Goal: Information Seeking & Learning: Learn about a topic

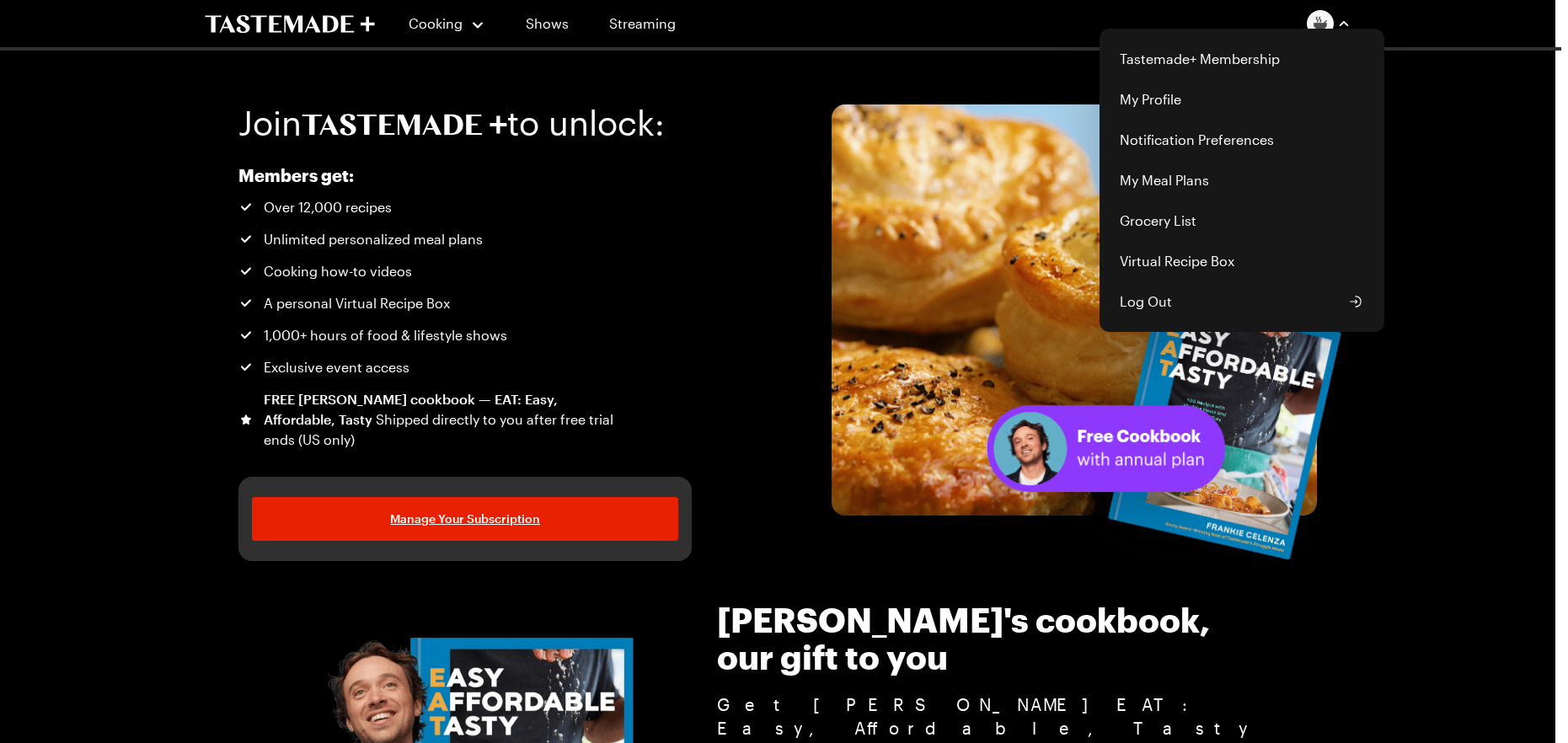
click at [1350, 11] on button "button" at bounding box center [1329, 24] width 44 height 27
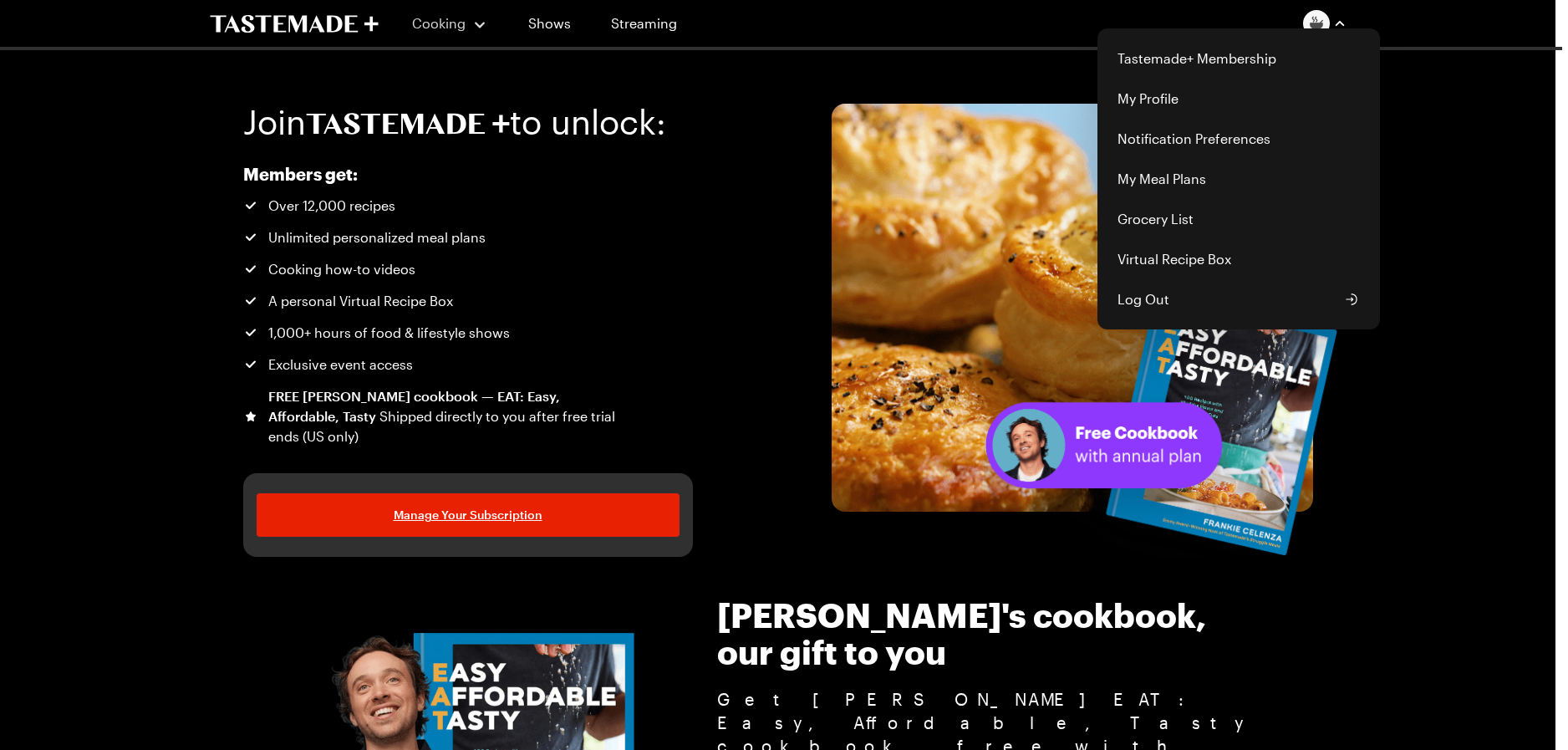
click at [452, 27] on div "Cooking Shows Streaming Tastemade+ Membership My Profile Notification Preferenc…" at bounding box center [778, 23] width 1204 height 47
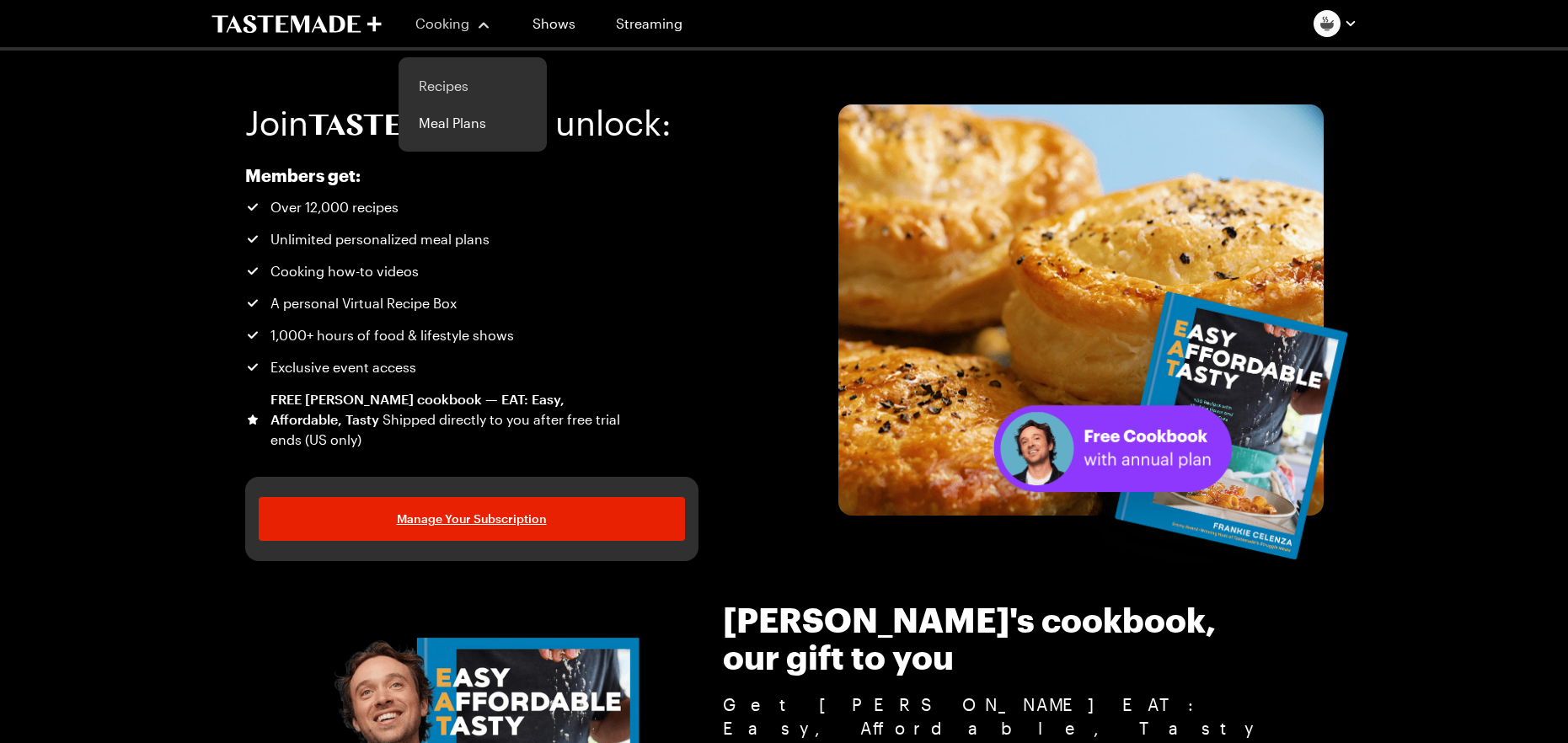
click at [447, 85] on link "Recipes" at bounding box center [473, 85] width 128 height 37
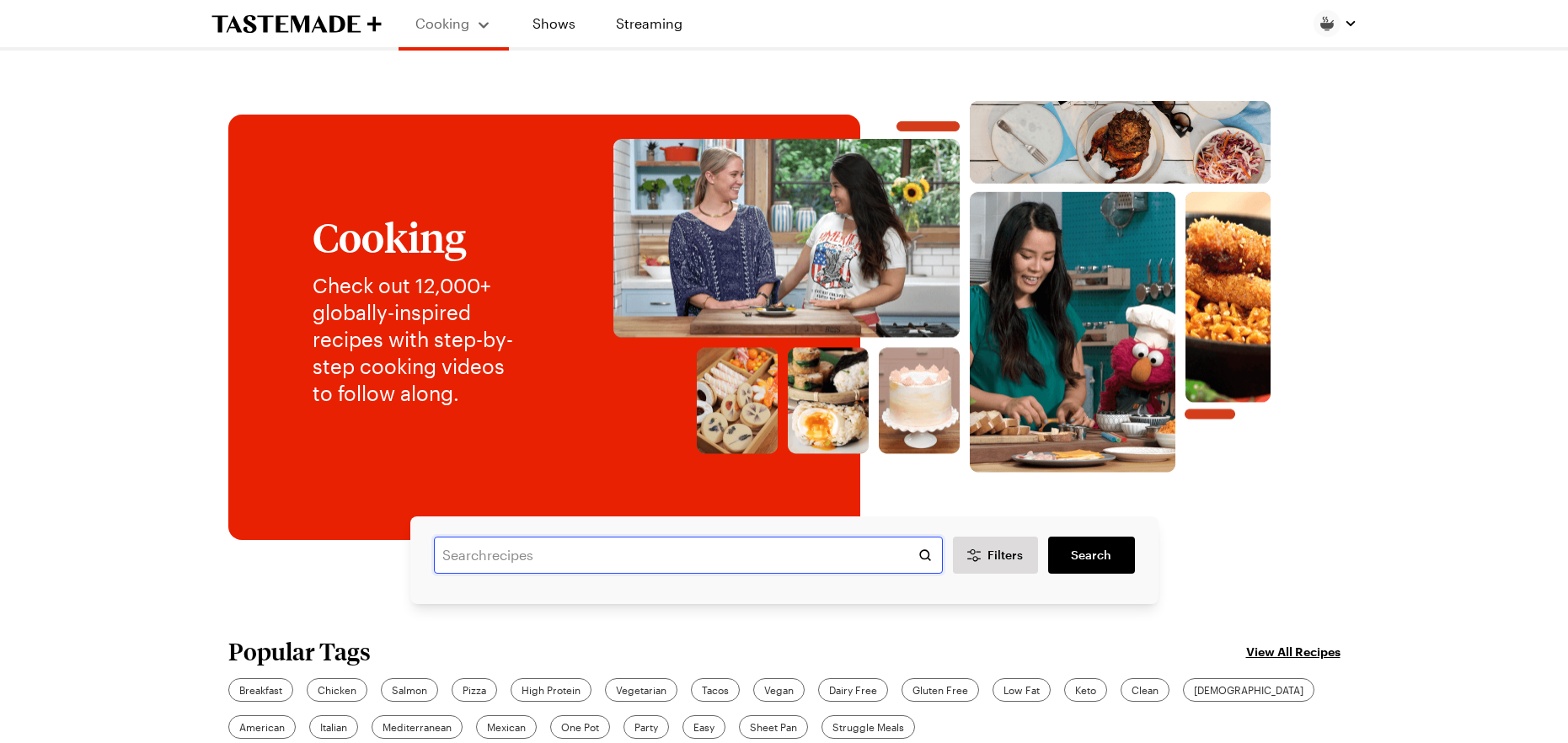
click at [505, 545] on input "text" at bounding box center [689, 555] width 509 height 37
type input "stroganoff"
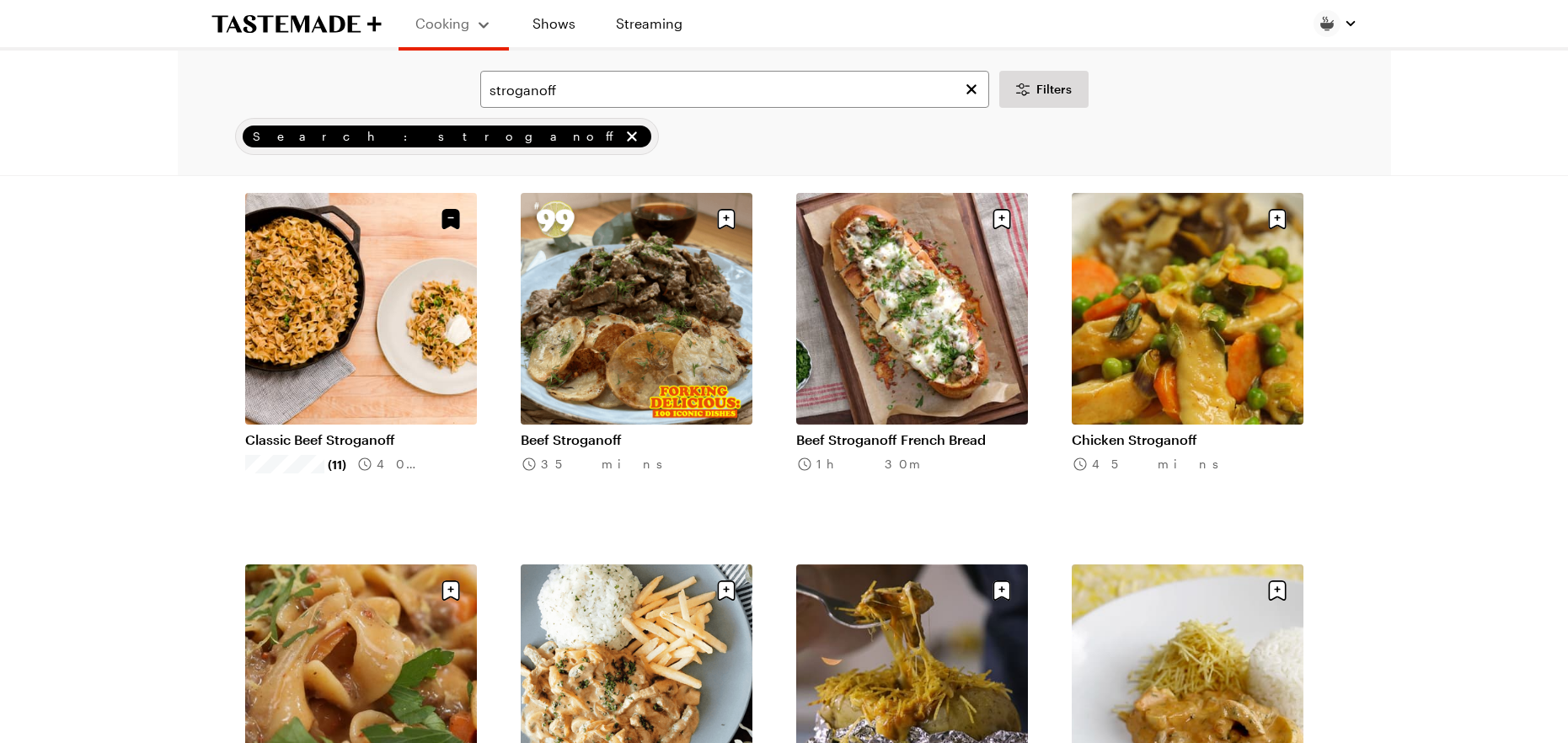
scroll to position [141, 0]
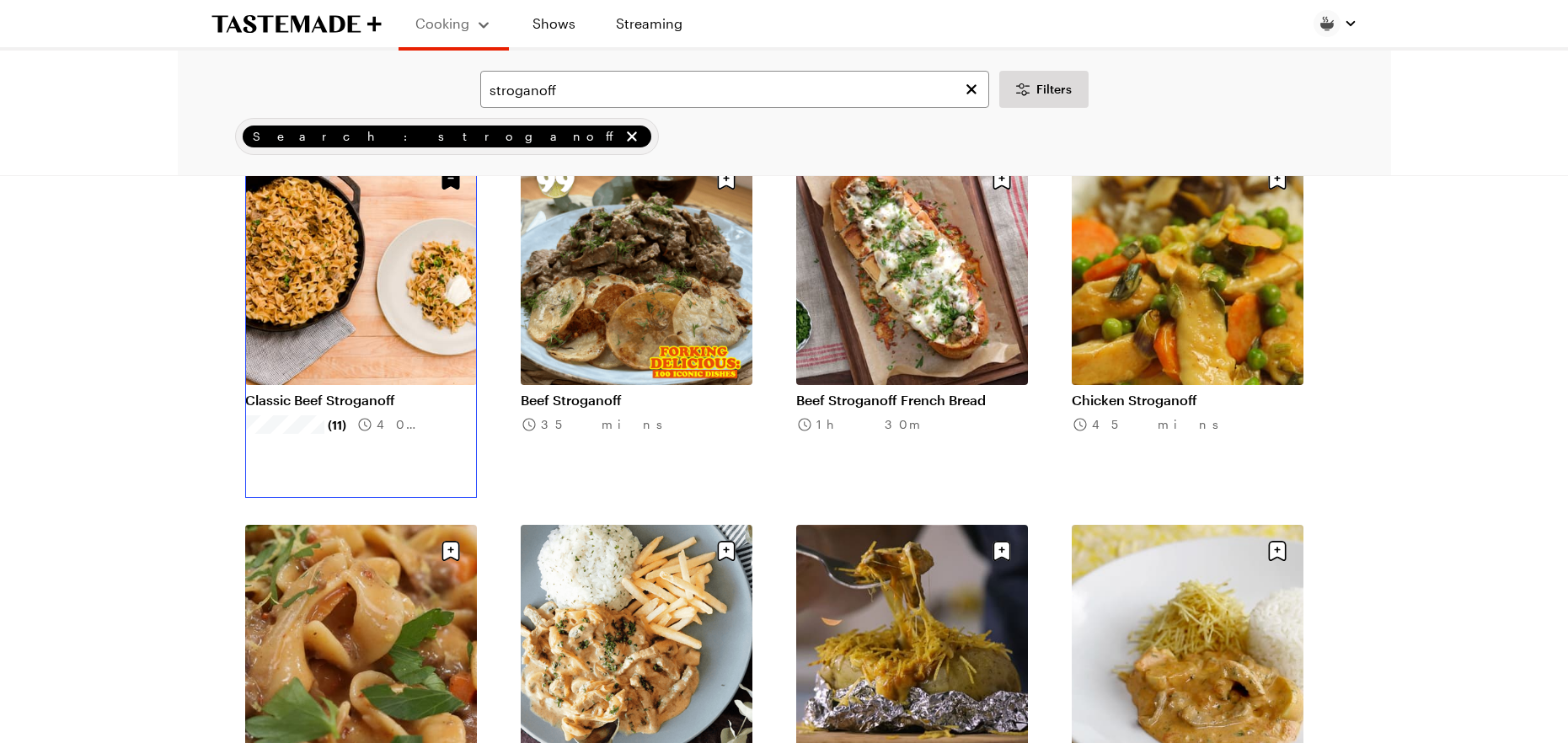
click at [284, 392] on link "Classic Beef Stroganoff" at bounding box center [361, 401] width 232 height 17
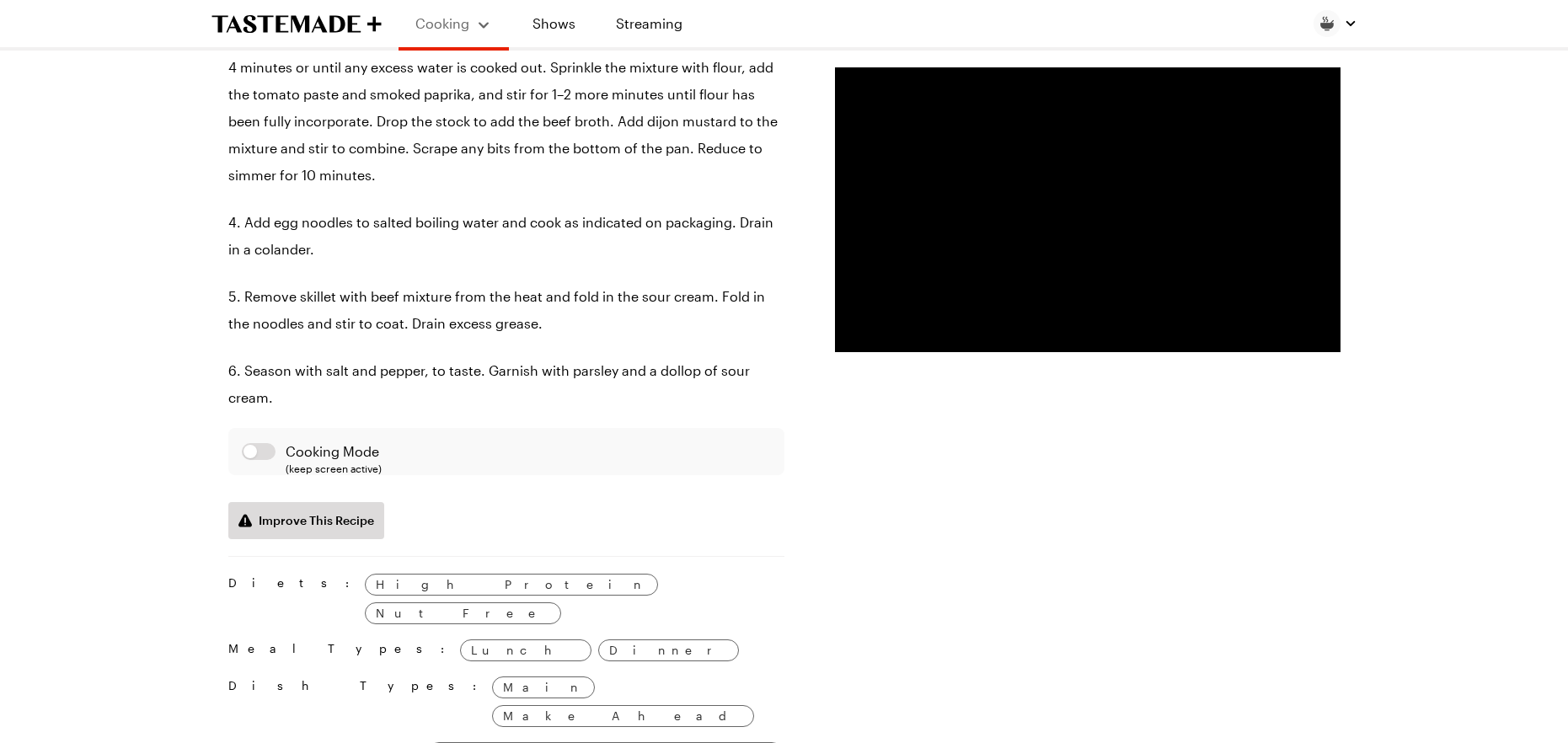
scroll to position [1488, 0]
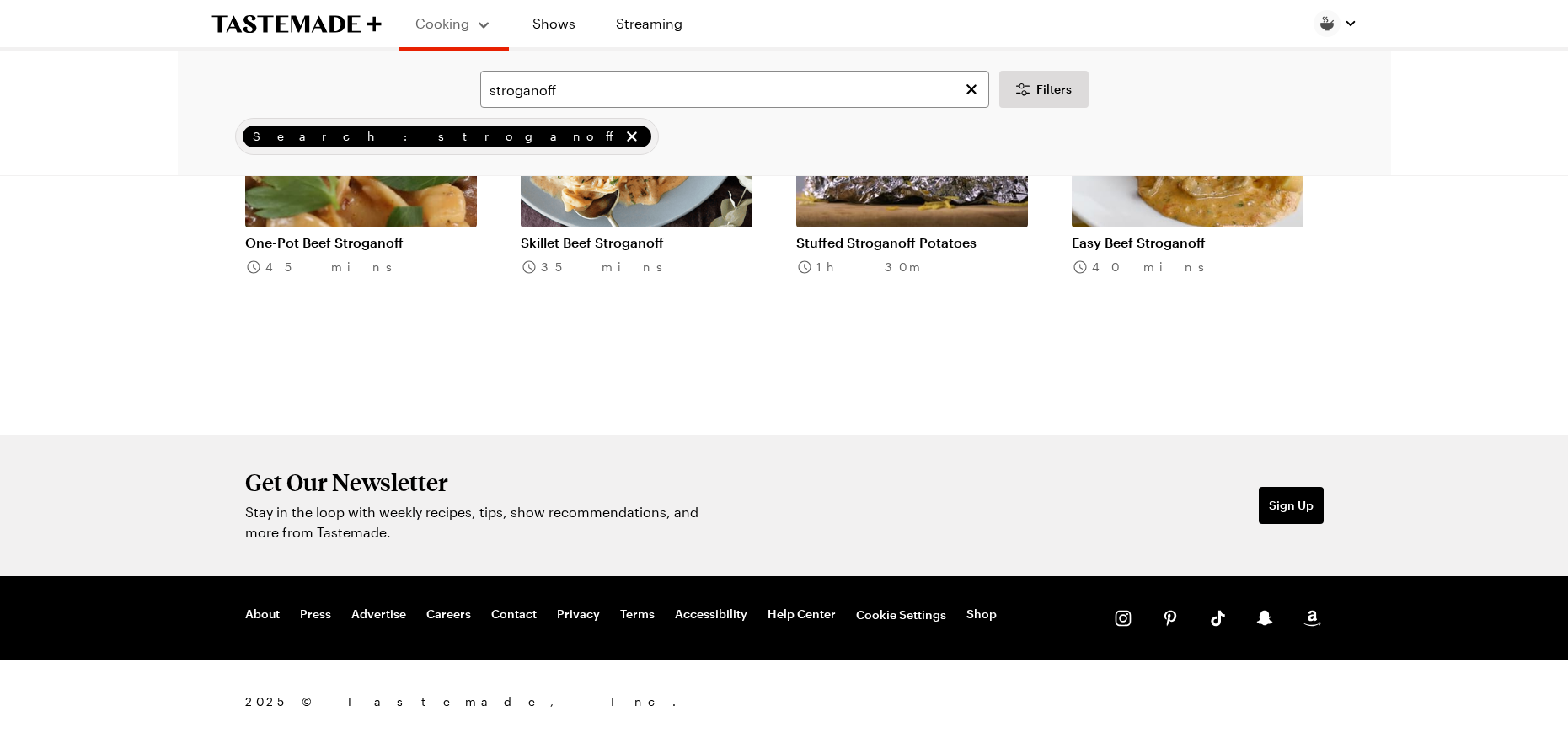
scroll to position [141, 0]
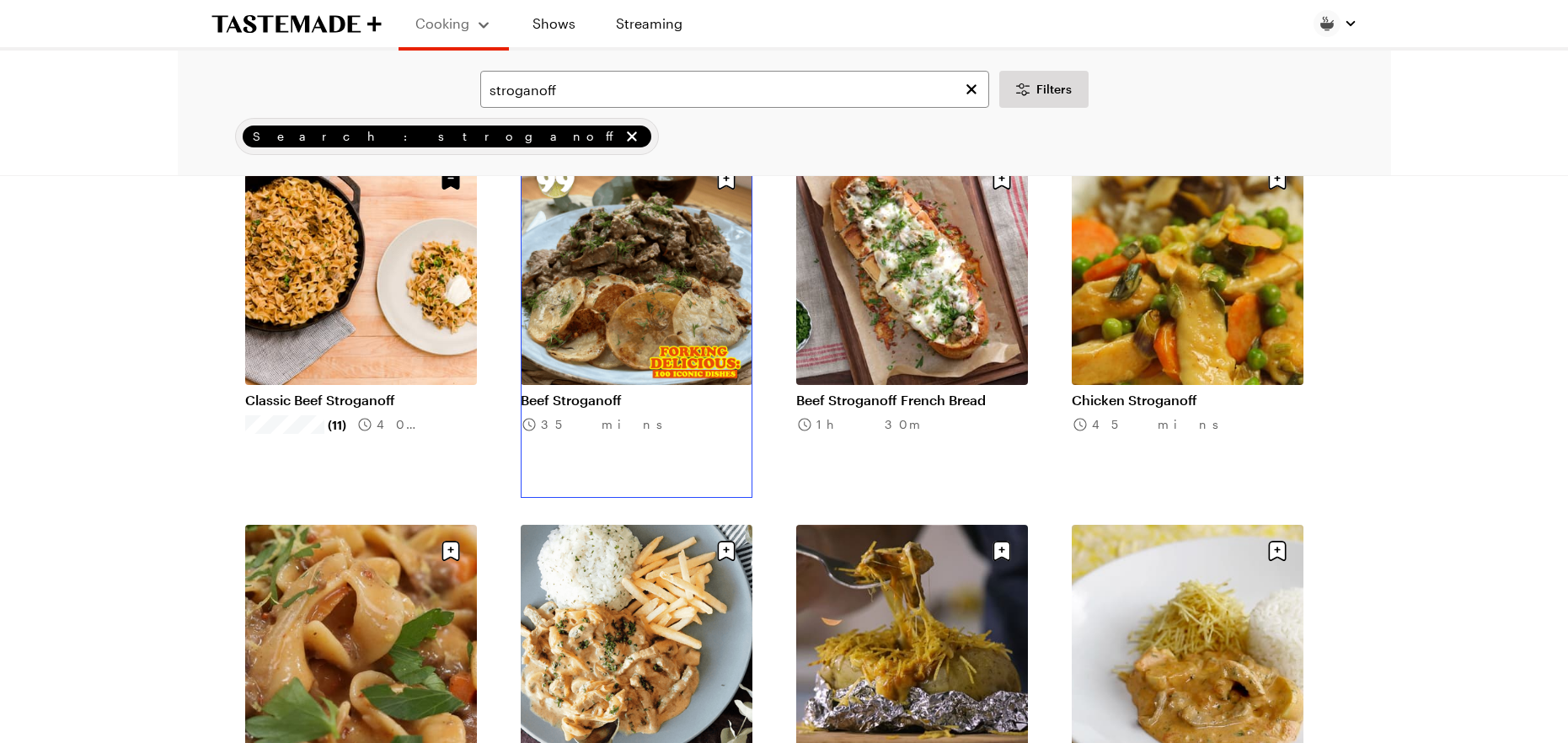
click at [619, 392] on link "Beef Stroganoff" at bounding box center [636, 401] width 232 height 17
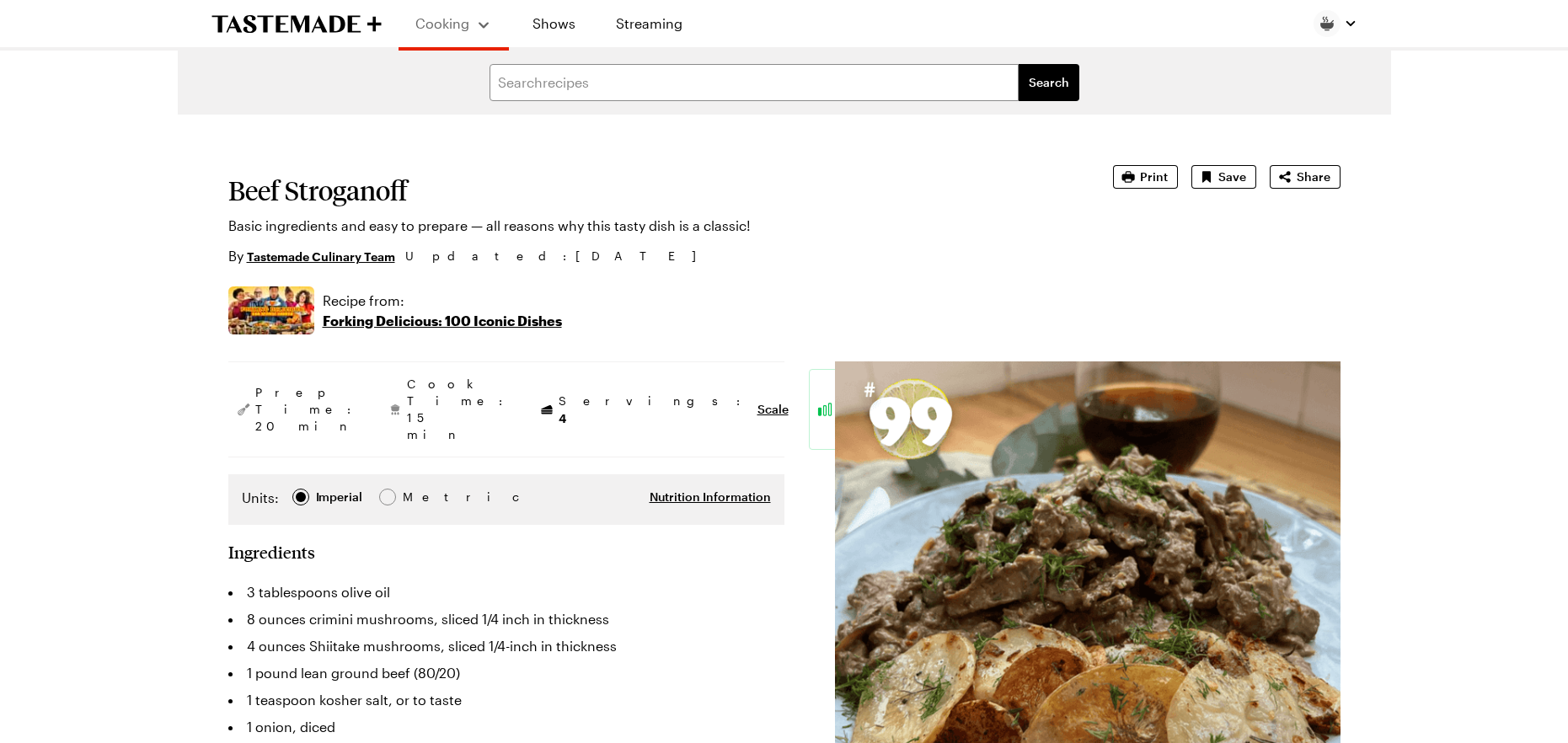
type textarea "x"
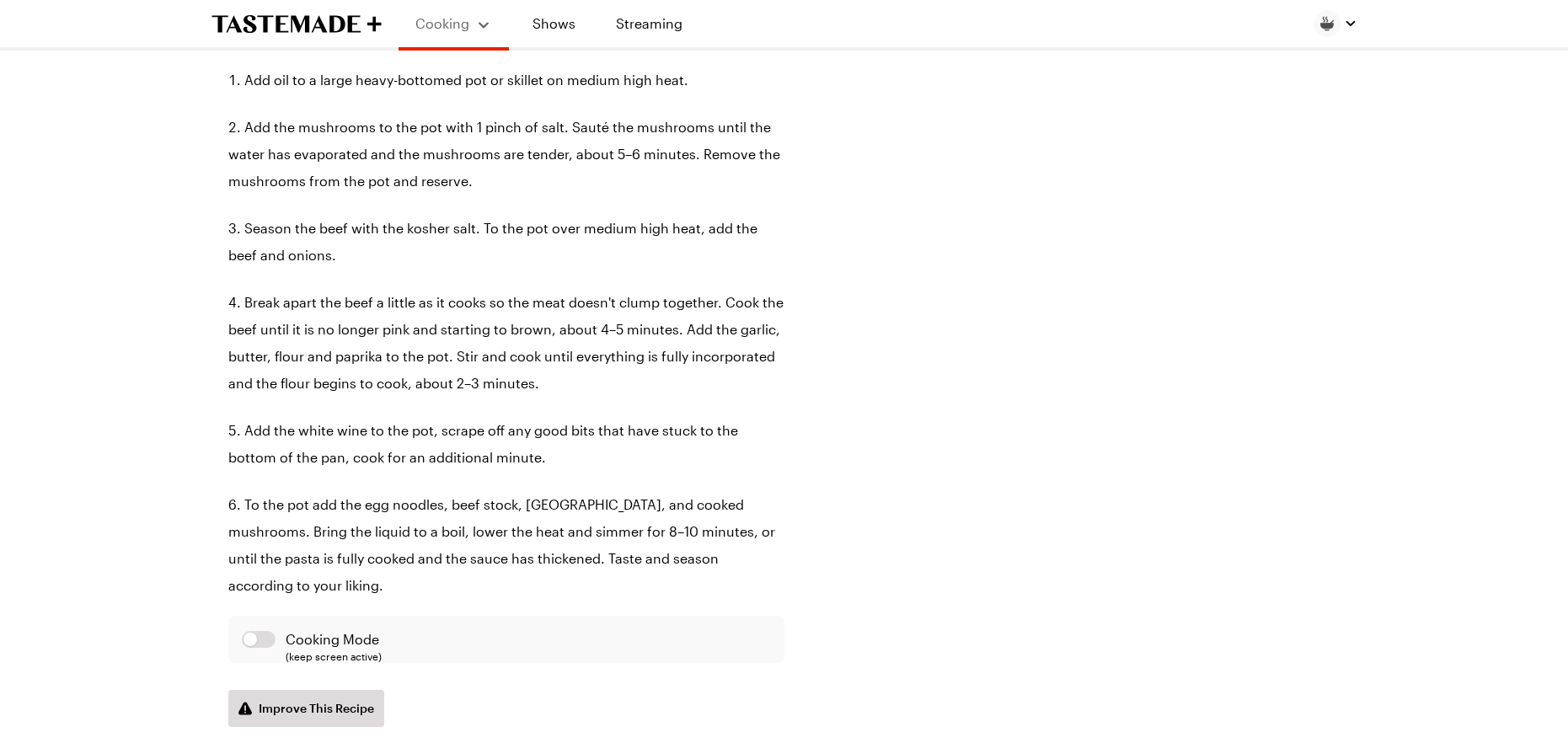
scroll to position [1179, 0]
